Goal: Submit feedback/report problem: Submit feedback/report problem

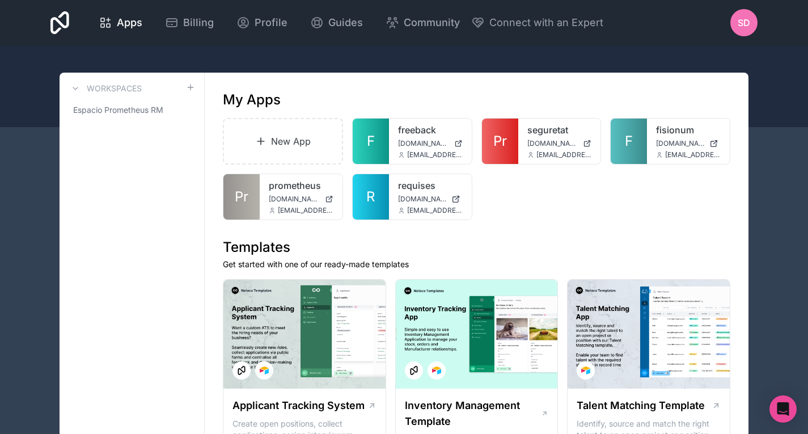
click at [782, 408] on icon "Open Intercom Messenger" at bounding box center [783, 409] width 13 height 15
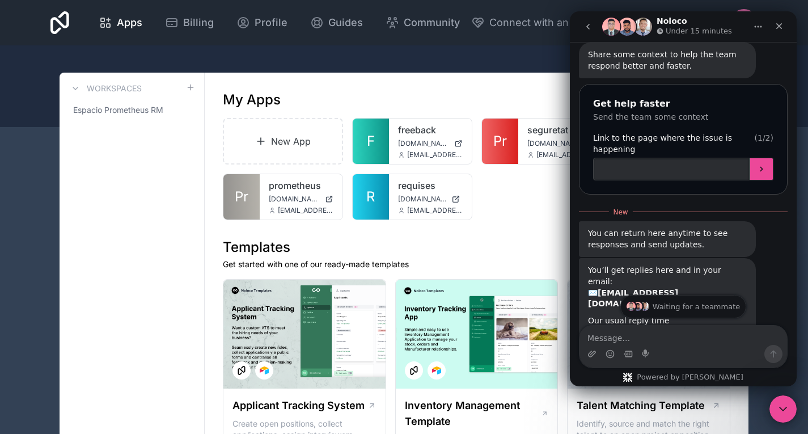
scroll to position [612, 0]
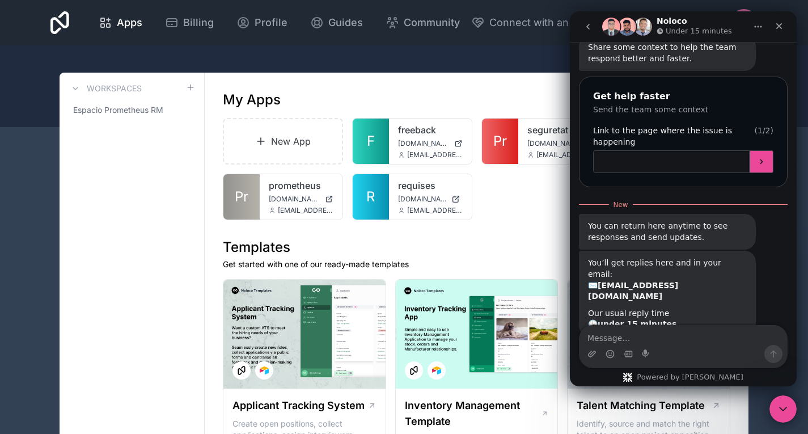
click at [677, 150] on input "Link to the page where the issue is happening" at bounding box center [671, 161] width 157 height 23
paste input "[DOMAIN_NAME][URL]"
type input "[DOMAIN_NAME][URL]"
click at [750, 150] on button "Submit" at bounding box center [762, 161] width 24 height 23
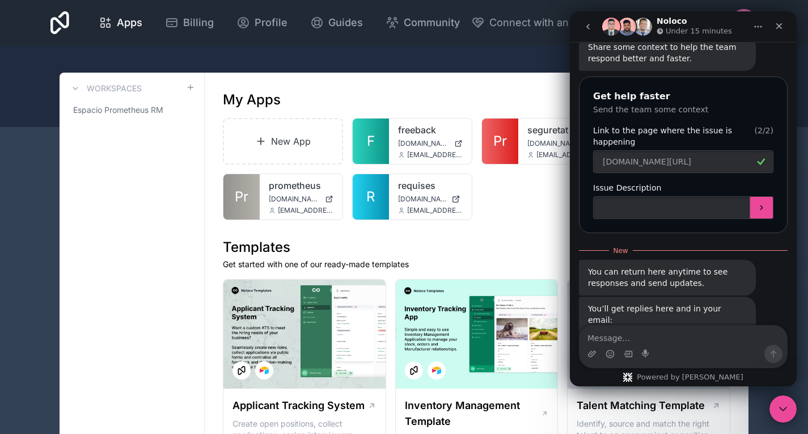
scroll to position [658, 0]
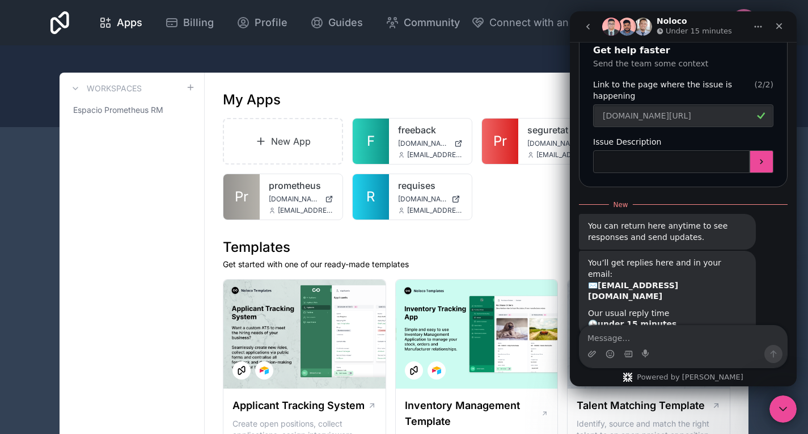
click at [663, 150] on input "Issue Description" at bounding box center [671, 161] width 157 height 23
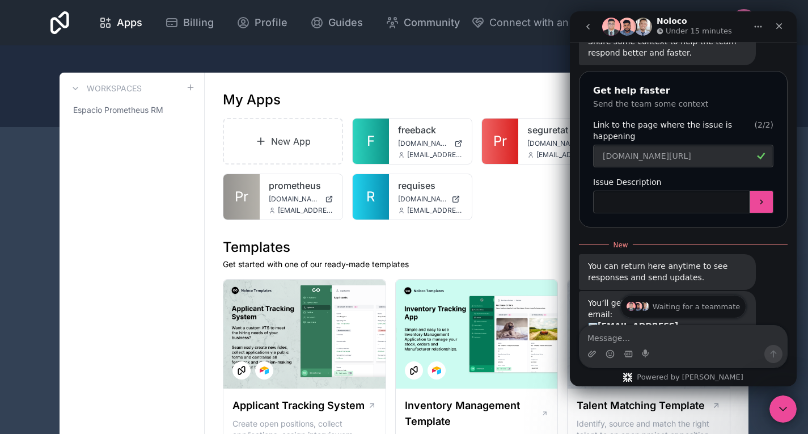
scroll to position [617, 0]
type input "Not working the apps"
click at [762, 191] on button "Submit" at bounding box center [762, 202] width 24 height 23
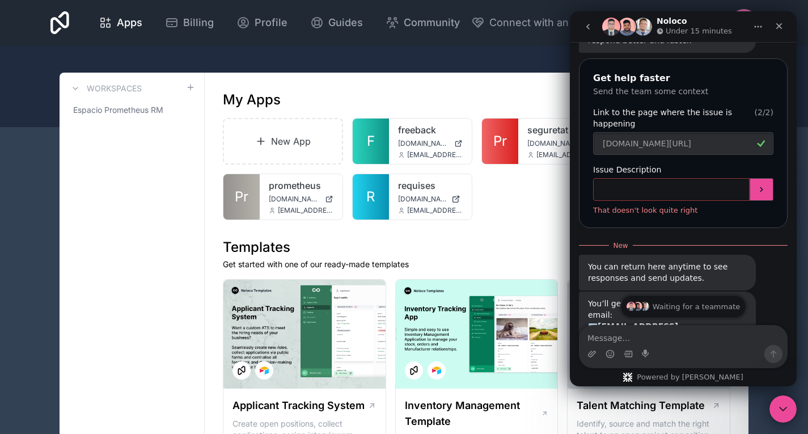
click at [709, 178] on input "Issue Description" at bounding box center [671, 189] width 157 height 23
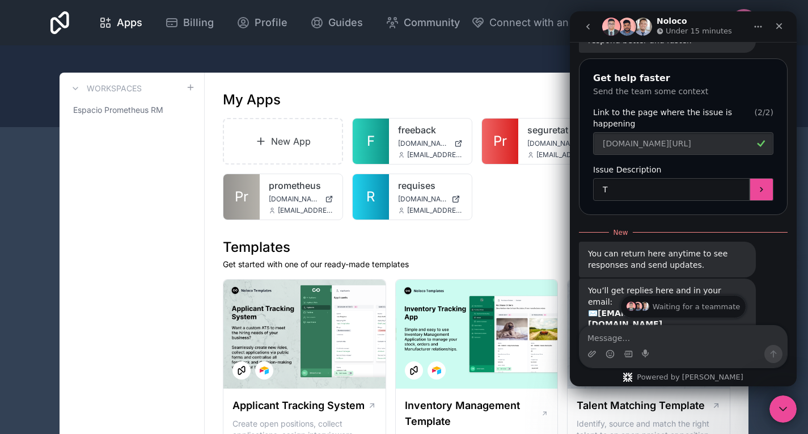
scroll to position [617, 0]
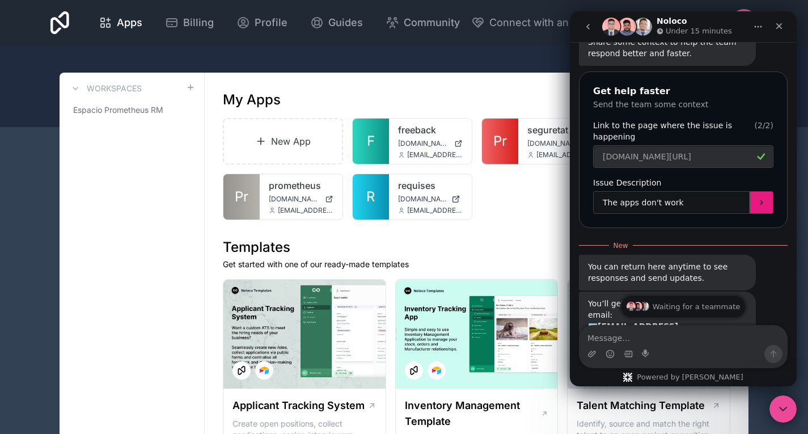
type input "The apps don't work"
click at [761, 191] on button "Submit" at bounding box center [762, 202] width 24 height 23
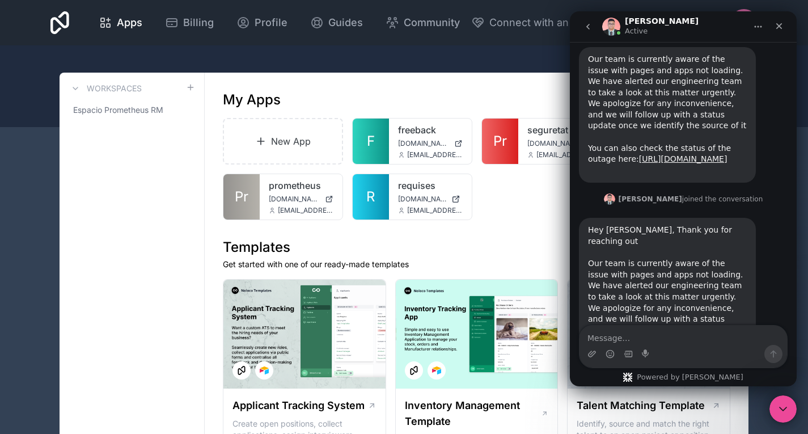
scroll to position [983, 0]
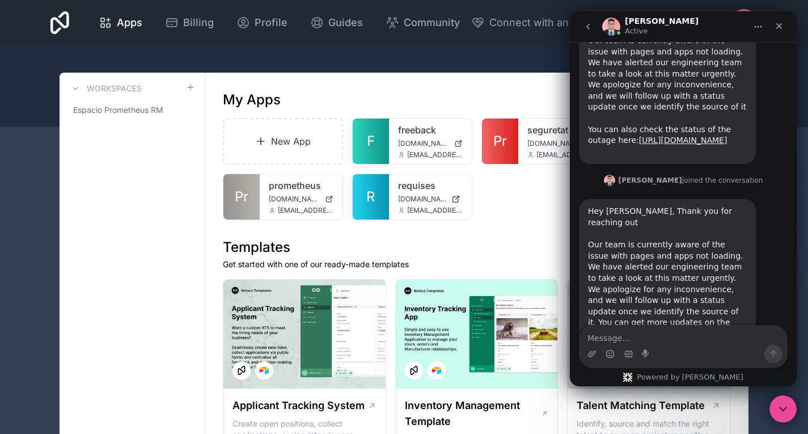
click at [699, 329] on link "[URL][DOMAIN_NAME]" at bounding box center [660, 339] width 144 height 20
click at [638, 329] on link "[URL][DOMAIN_NAME]" at bounding box center [660, 339] width 144 height 20
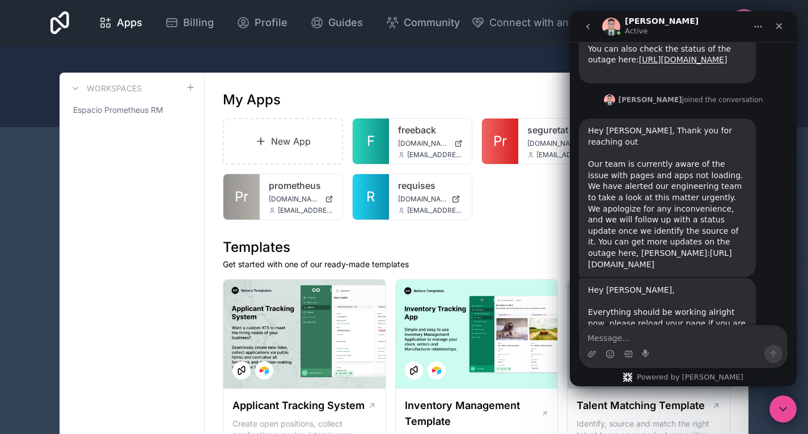
scroll to position [1064, 0]
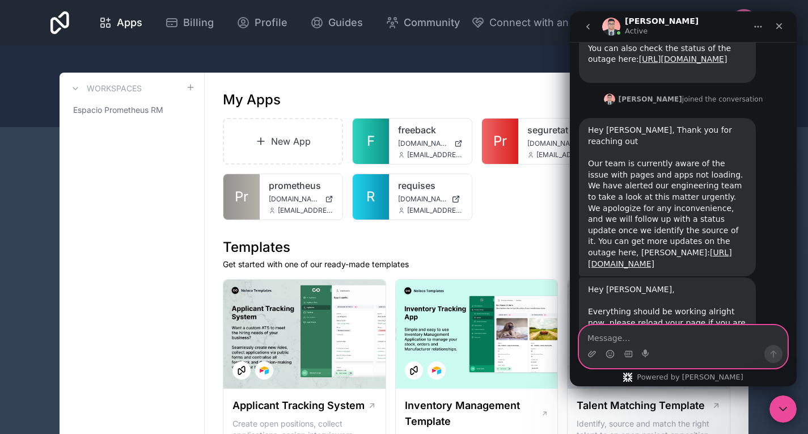
click at [657, 344] on textarea "Message…" at bounding box center [684, 335] width 208 height 19
type textarea "okey thanks, i will try"
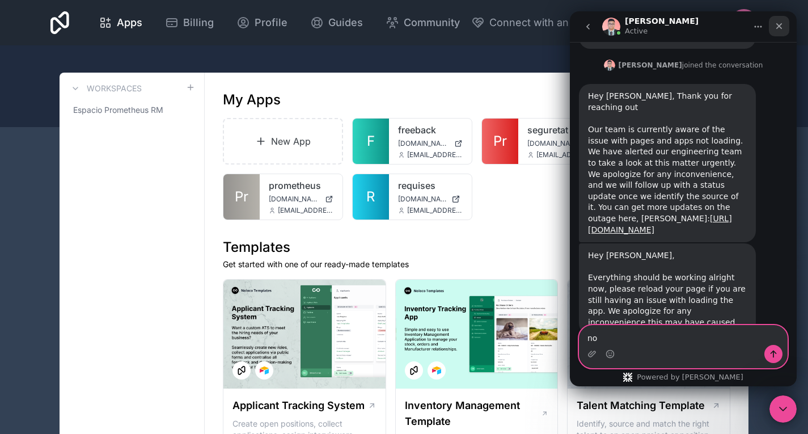
type textarea "n"
type textarea "Thank you!"
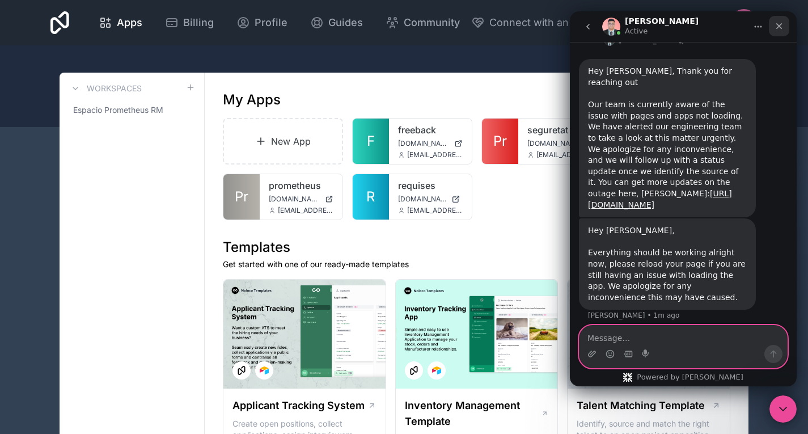
scroll to position [1124, 0]
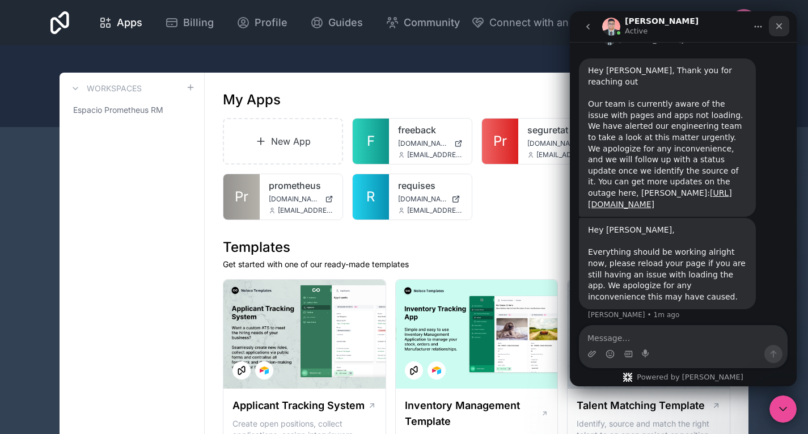
click at [776, 24] on icon "Close" at bounding box center [779, 26] width 9 height 9
